Goal: Transaction & Acquisition: Purchase product/service

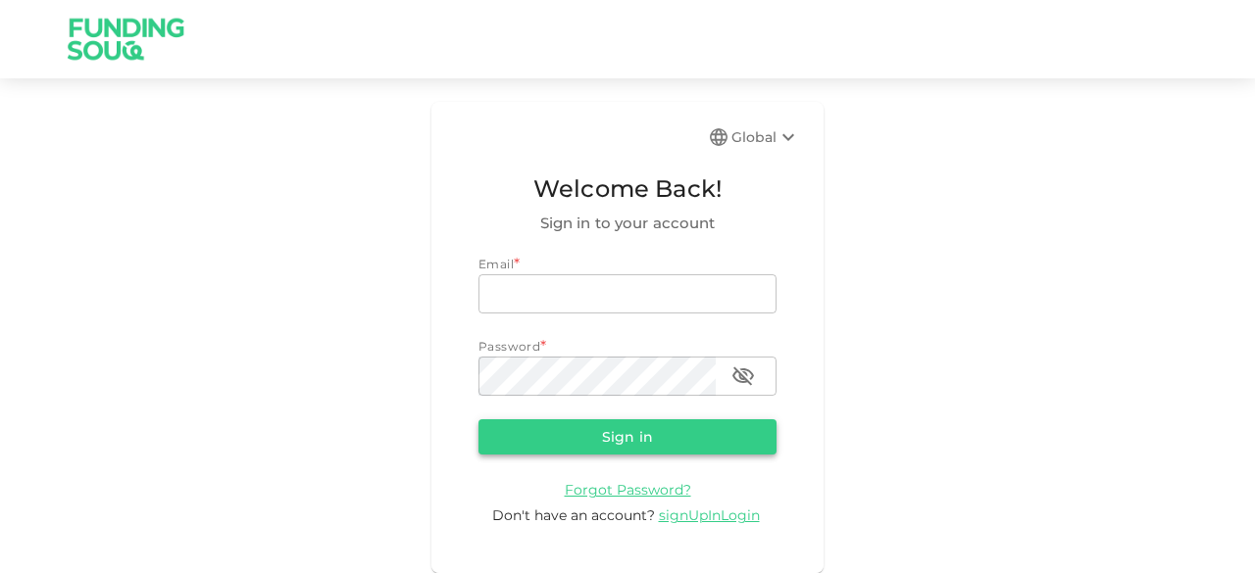
type input "[EMAIL_ADDRESS][DOMAIN_NAME]"
click at [600, 432] on button "Sign in" at bounding box center [627, 437] width 298 height 35
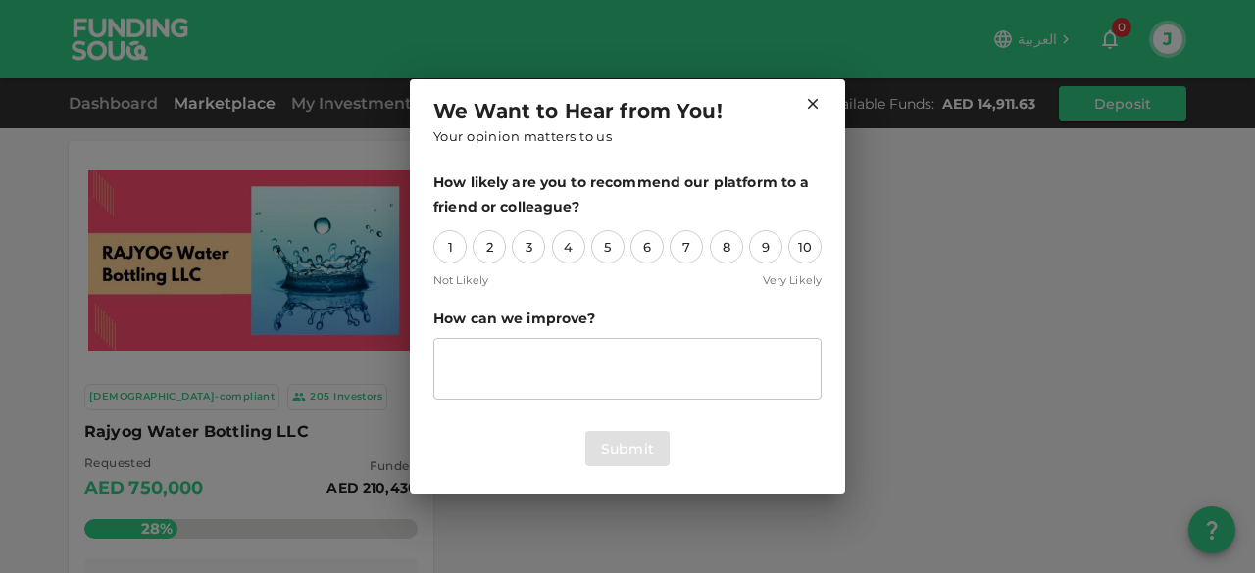
click at [816, 104] on icon at bounding box center [813, 104] width 18 height 18
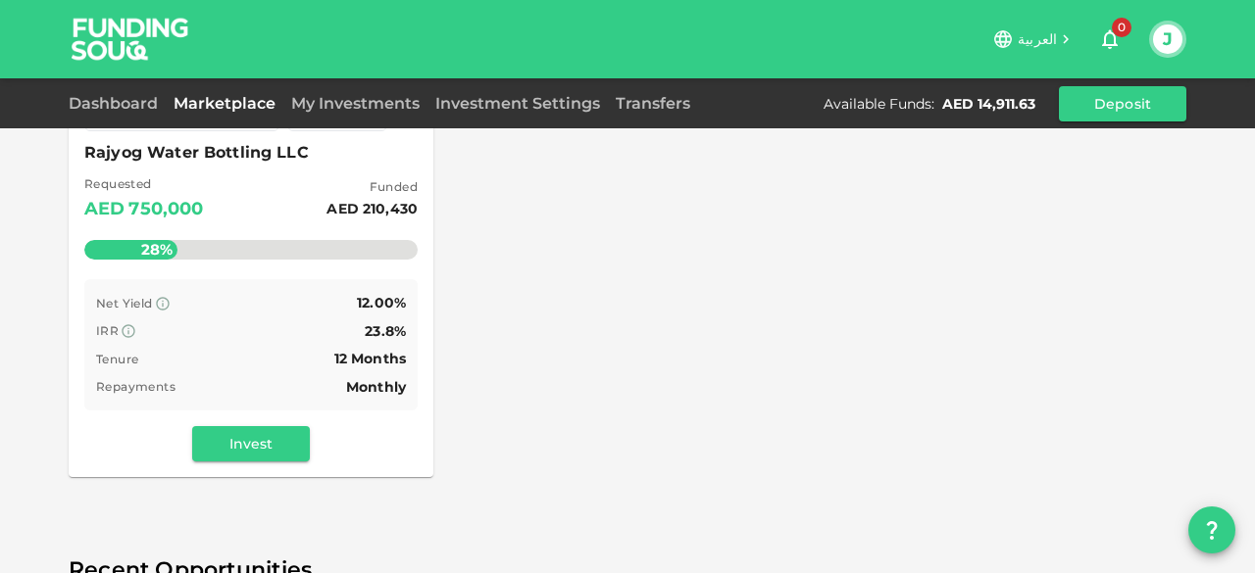
scroll to position [294, 0]
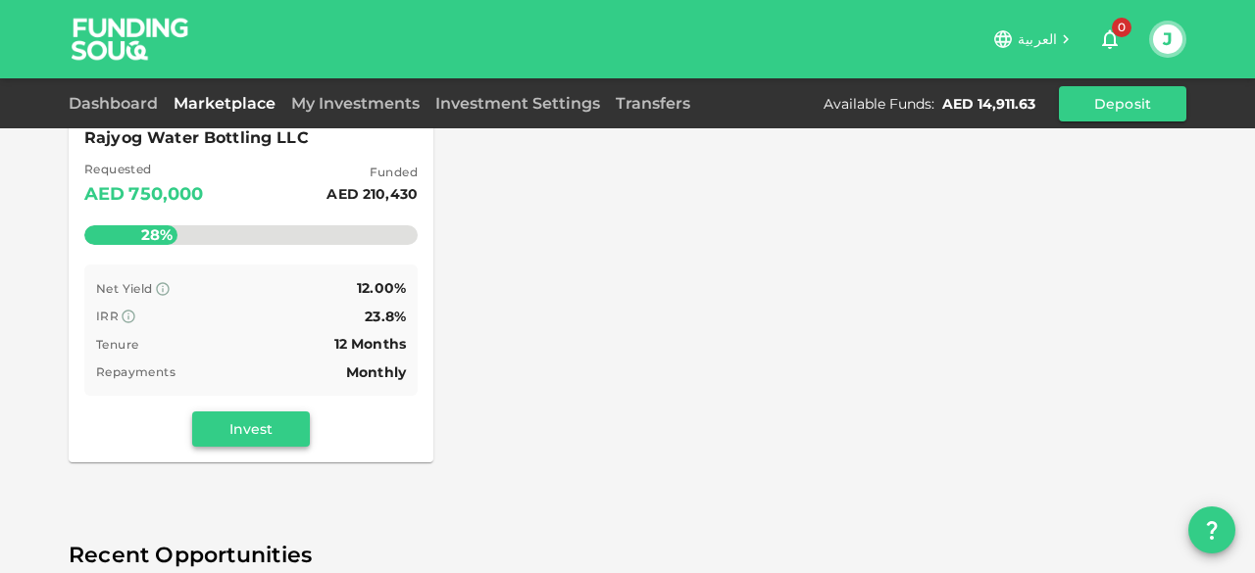
click at [216, 425] on button "Invest" at bounding box center [251, 429] width 118 height 35
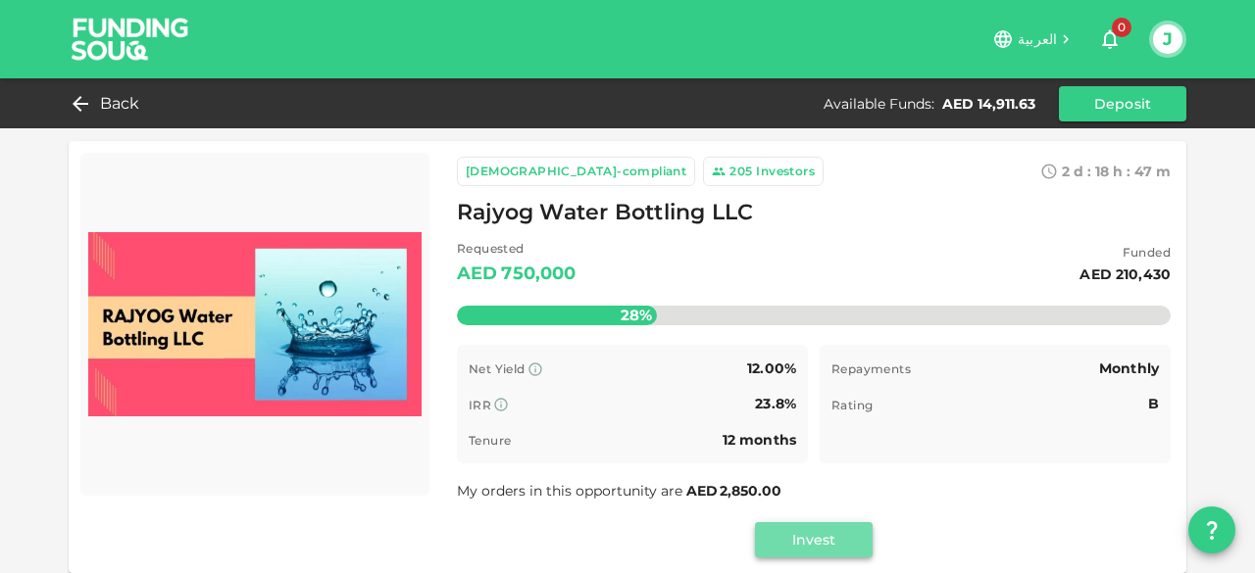
click at [796, 547] on button "Invest" at bounding box center [814, 539] width 118 height 35
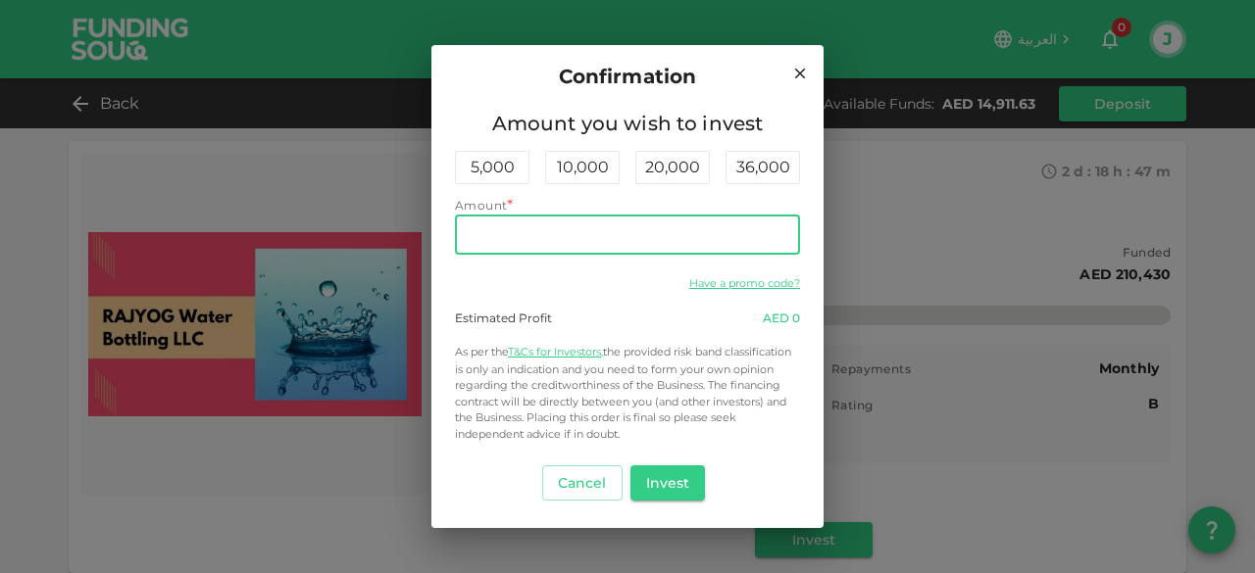
click at [595, 238] on input "Amount" at bounding box center [627, 235] width 345 height 39
type input "14,900"
click at [668, 485] on button "Invest" at bounding box center [667, 483] width 75 height 35
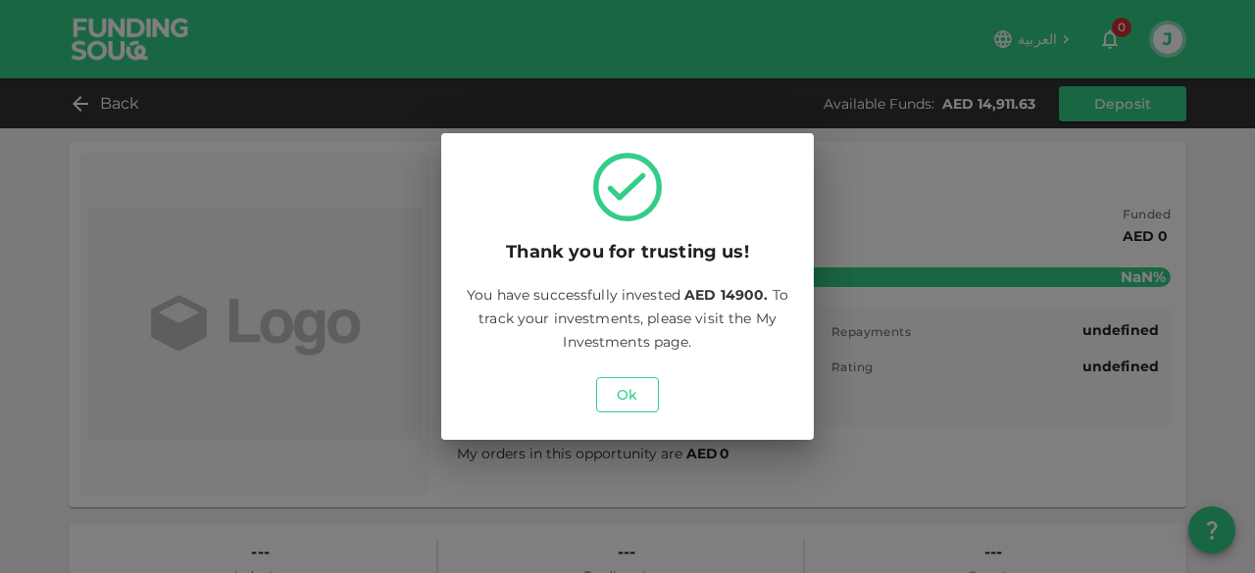
click at [618, 395] on button "Ok" at bounding box center [627, 394] width 63 height 35
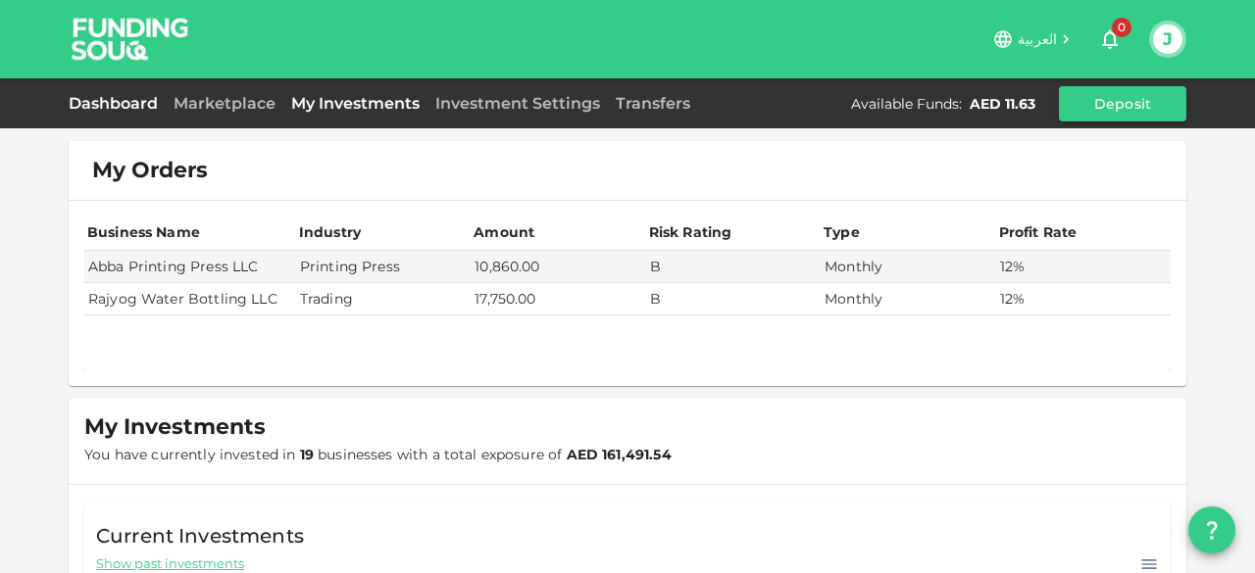
click at [116, 103] on link "Dashboard" at bounding box center [117, 103] width 97 height 19
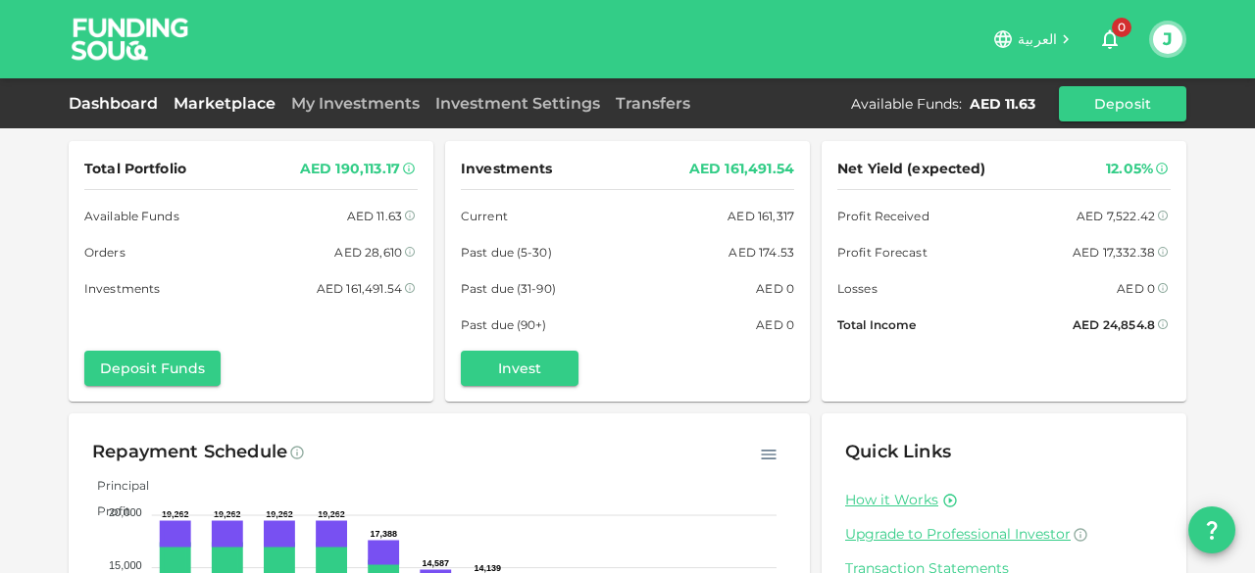
click at [249, 101] on link "Marketplace" at bounding box center [225, 103] width 118 height 19
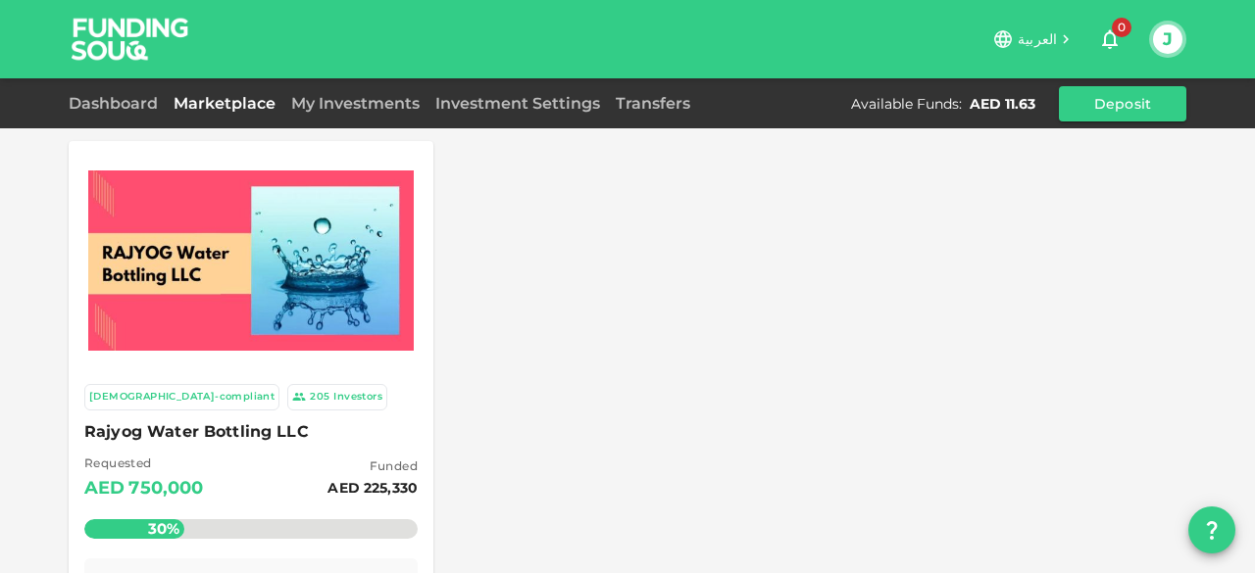
click at [131, 270] on img at bounding box center [250, 261] width 325 height 180
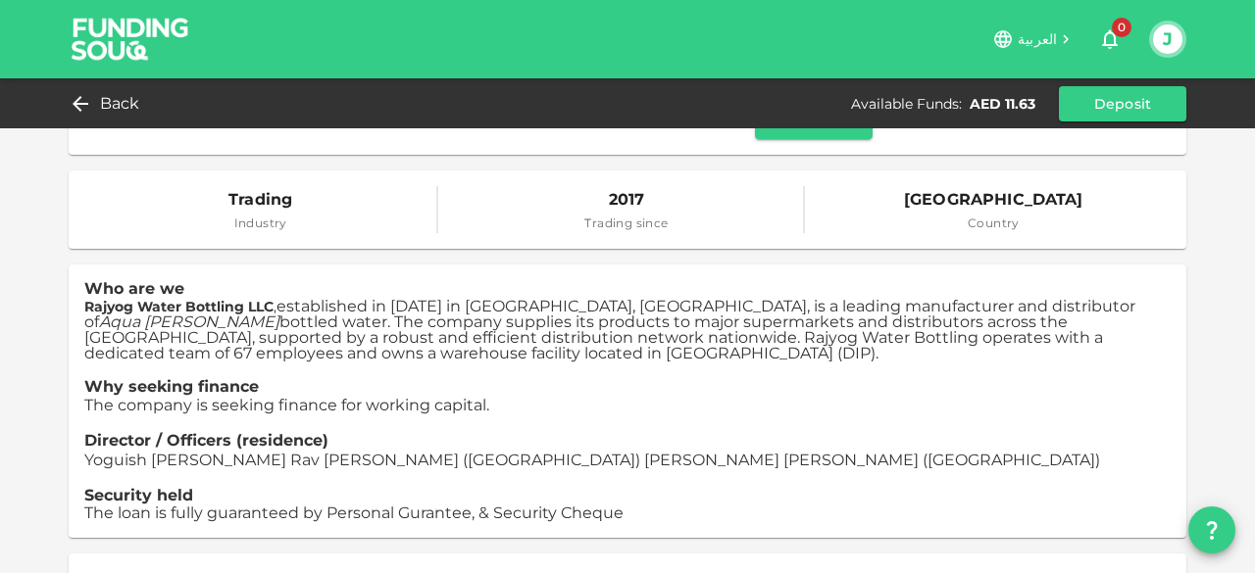
scroll to position [294, 0]
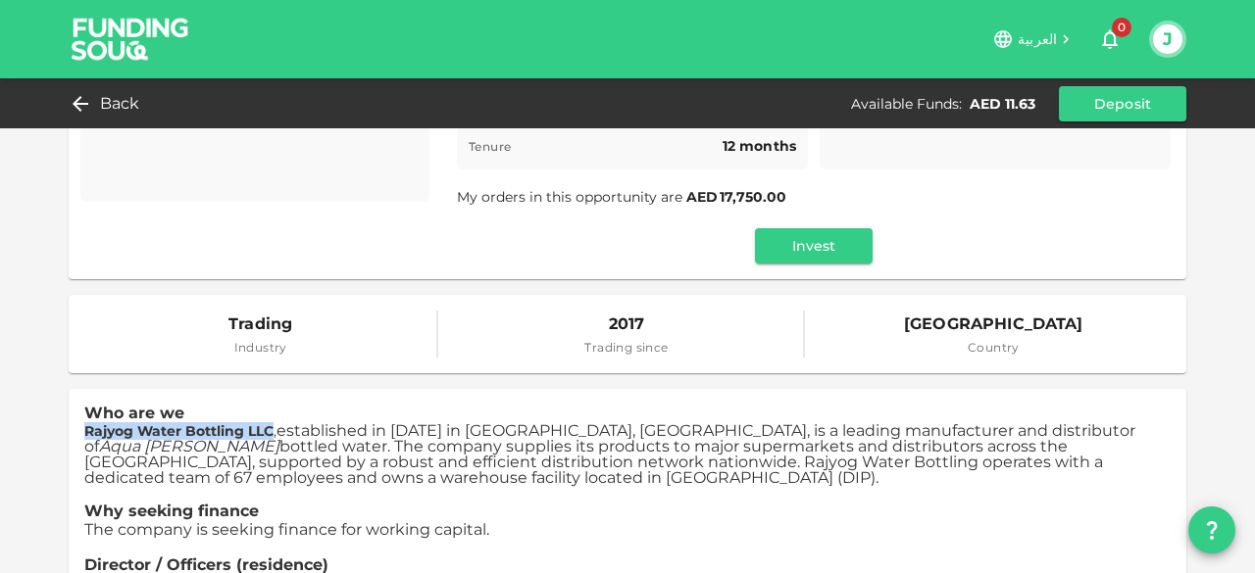
drag, startPoint x: 78, startPoint y: 432, endPoint x: 265, endPoint y: 429, distance: 186.3
click at [265, 429] on strong "Rajyog Water Bottling LLC" at bounding box center [178, 431] width 189 height 18
copy strong "Rajyog Water Bottling LLC"
click at [974, 447] on span "established in 2017 in Dubai, UAE, is a leading manufacturer and distributor of…" at bounding box center [609, 454] width 1051 height 66
click at [279, 437] on em "Aqua [PERSON_NAME]" at bounding box center [189, 446] width 180 height 19
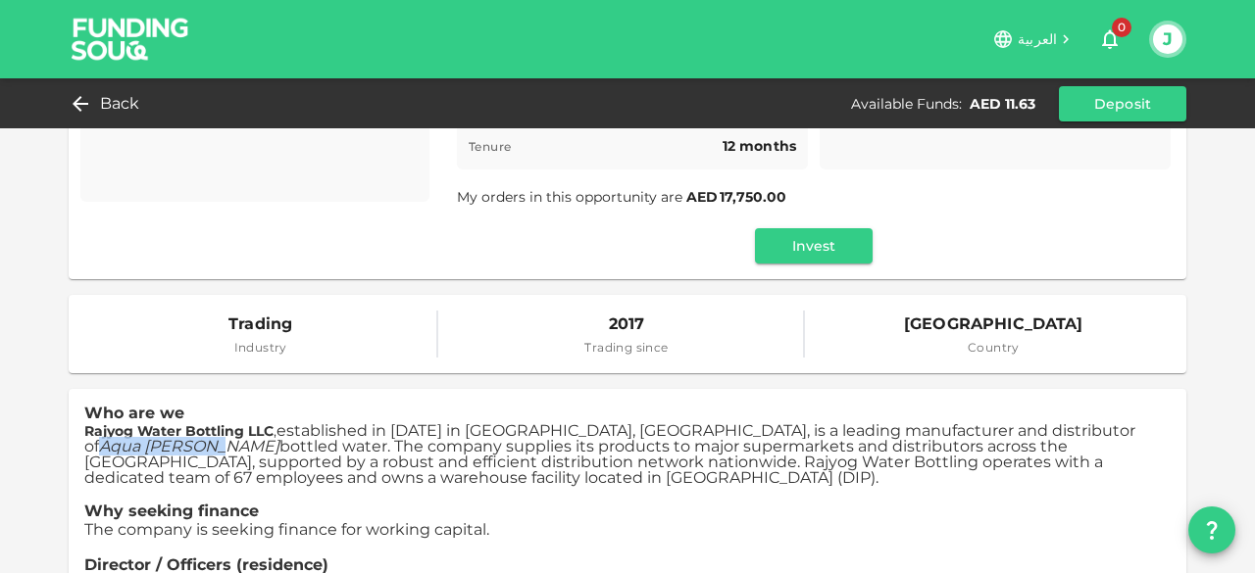
drag, startPoint x: 888, startPoint y: 431, endPoint x: 1000, endPoint y: 430, distance: 111.7
click at [279, 437] on em "Aqua [PERSON_NAME]" at bounding box center [189, 446] width 180 height 19
copy em "Aqua [PERSON_NAME]"
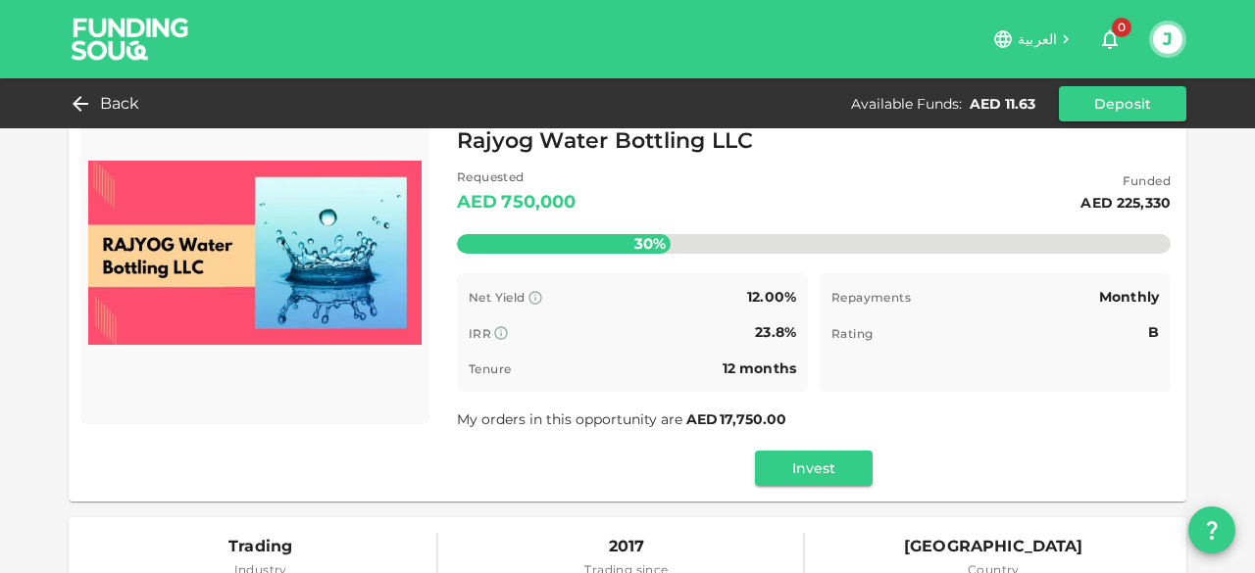
scroll to position [0, 0]
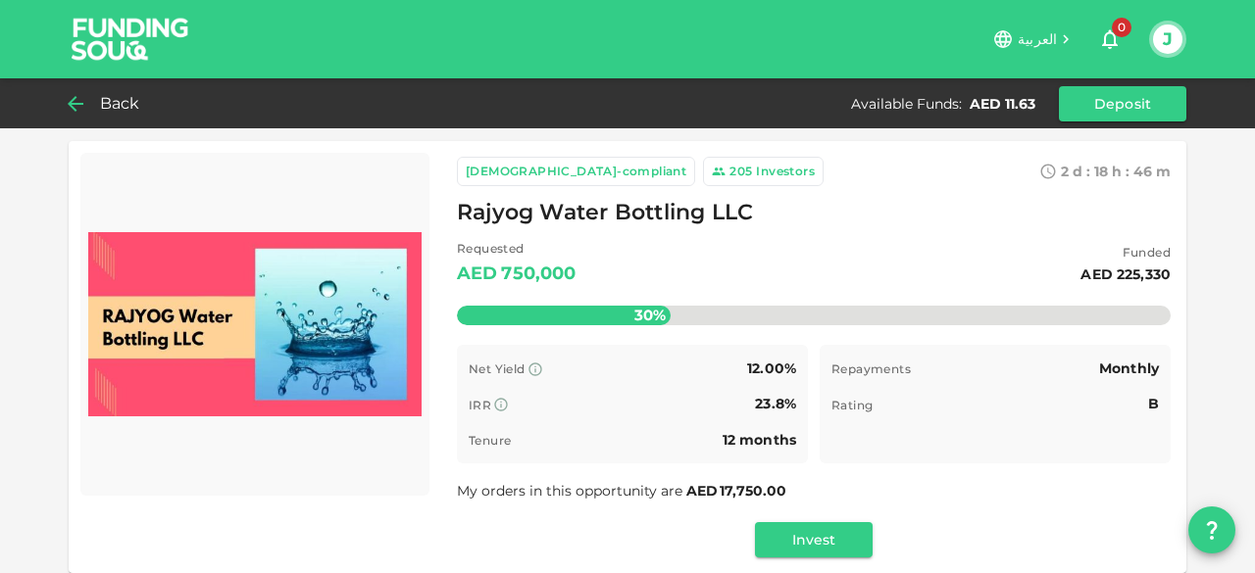
click at [88, 101] on div "Back" at bounding box center [108, 103] width 79 height 27
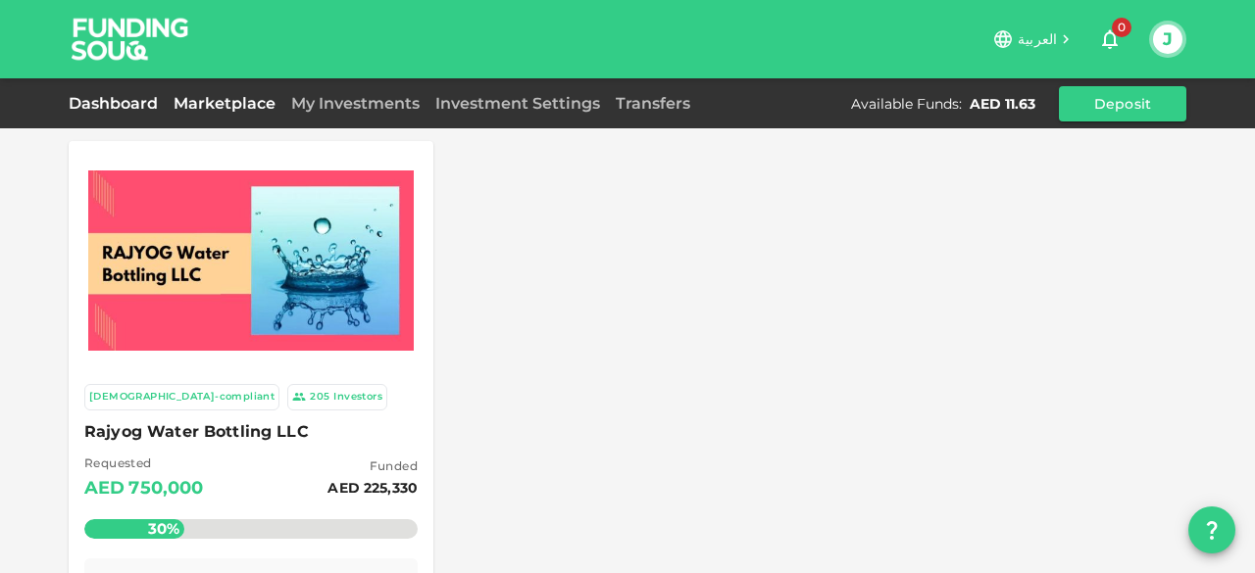
click at [92, 104] on link "Dashboard" at bounding box center [117, 103] width 97 height 19
